Goal: Transaction & Acquisition: Purchase product/service

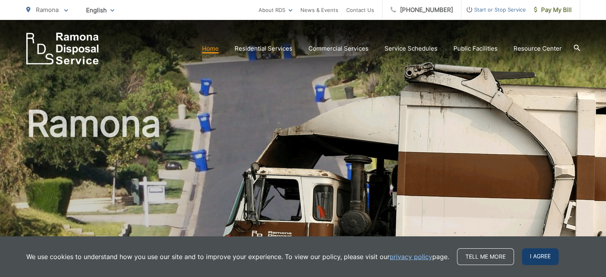
click at [540, 258] on span "I agree" at bounding box center [540, 256] width 37 height 17
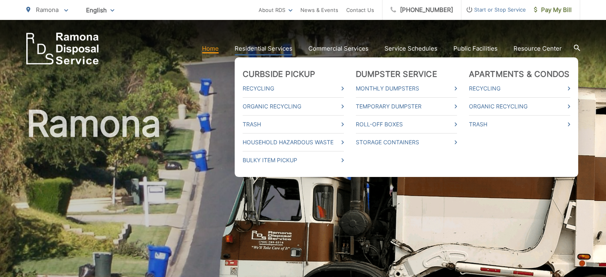
click at [263, 47] on link "Residential Services" at bounding box center [264, 49] width 58 height 10
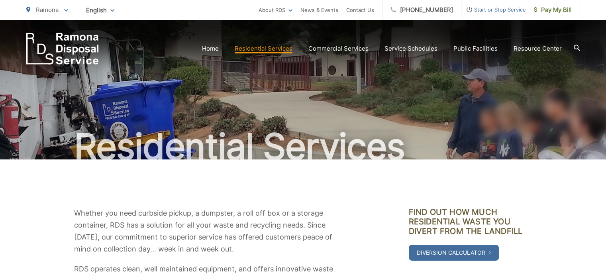
click at [576, 45] on icon at bounding box center [577, 48] width 6 height 6
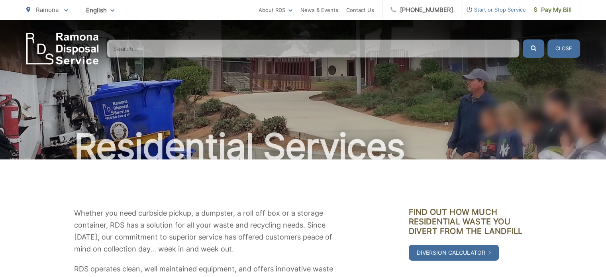
click at [379, 95] on div "Residential Services" at bounding box center [303, 90] width 554 height 140
click at [566, 46] on button "Close" at bounding box center [564, 48] width 33 height 18
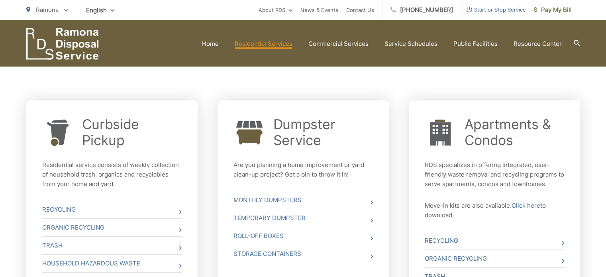
scroll to position [279, 0]
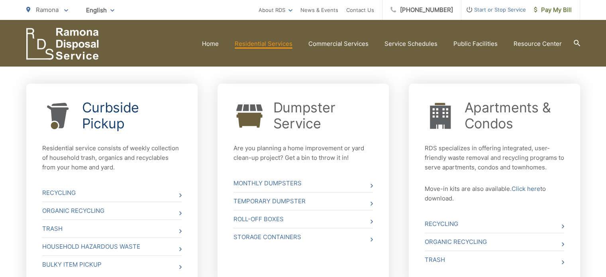
click at [104, 117] on link "Curbside Pickup" at bounding box center [132, 116] width 100 height 32
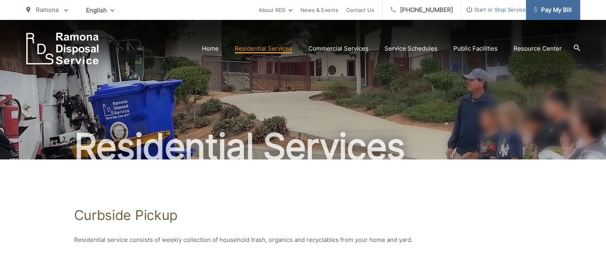
click at [551, 8] on span "Pay My Bill" at bounding box center [553, 10] width 38 height 10
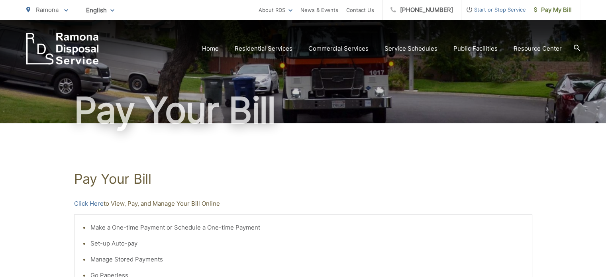
scroll to position [80, 0]
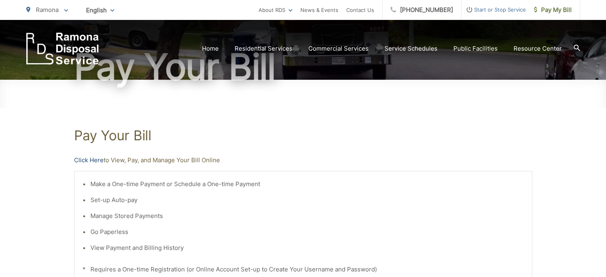
click at [89, 159] on link "Click Here" at bounding box center [89, 161] width 30 height 10
